Goal: Transaction & Acquisition: Register for event/course

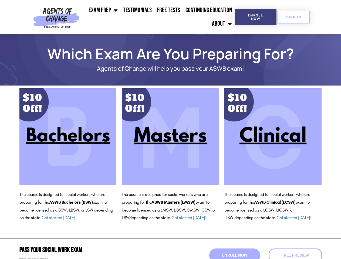
click at [158, 17] on ul "Exam Prep BSW Exam Prep: ASWB Bachelors Level Exam LMSW Exam Prep: ASWB Masters…" at bounding box center [157, 17] width 153 height 27
click at [255, 17] on span "Enroll Now" at bounding box center [255, 16] width 25 height 7
click at [293, 17] on span "SIGN IN" at bounding box center [293, 17] width 15 height 4
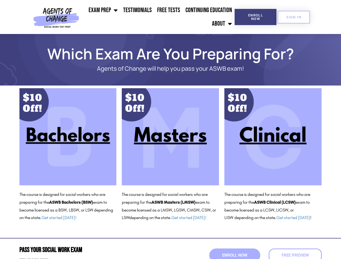
click at [234, 255] on span "Enroll Now" at bounding box center [234, 255] width 25 height 4
click at [234, 255] on span "Enroll Now" at bounding box center [235, 255] width 28 height 5
click at [295, 255] on span "Free Preview" at bounding box center [295, 255] width 30 height 5
